Goal: Transaction & Acquisition: Purchase product/service

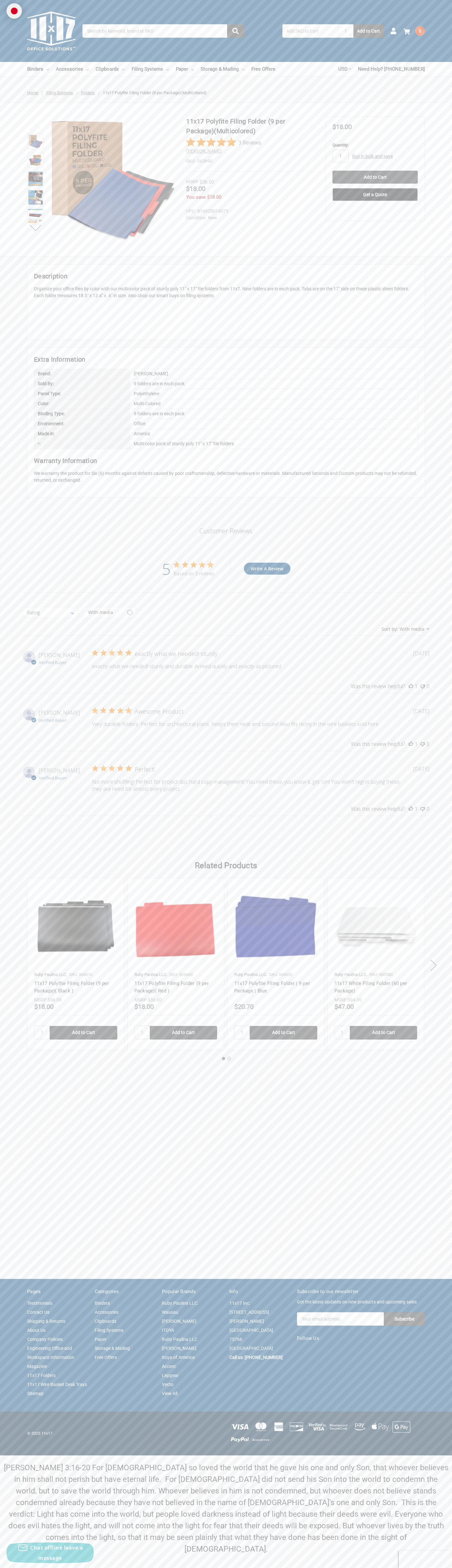
click at [185, 565] on icon "5 out of 5 stars" at bounding box center [185, 564] width 7 height 6
click at [375, 177] on input "Add to Cart" at bounding box center [375, 177] width 85 height 13
click at [406, 32] on use at bounding box center [406, 32] width 7 height 6
click at [397, 117] on link "Check out" at bounding box center [396, 117] width 47 height 12
